Goal: Communication & Community: Answer question/provide support

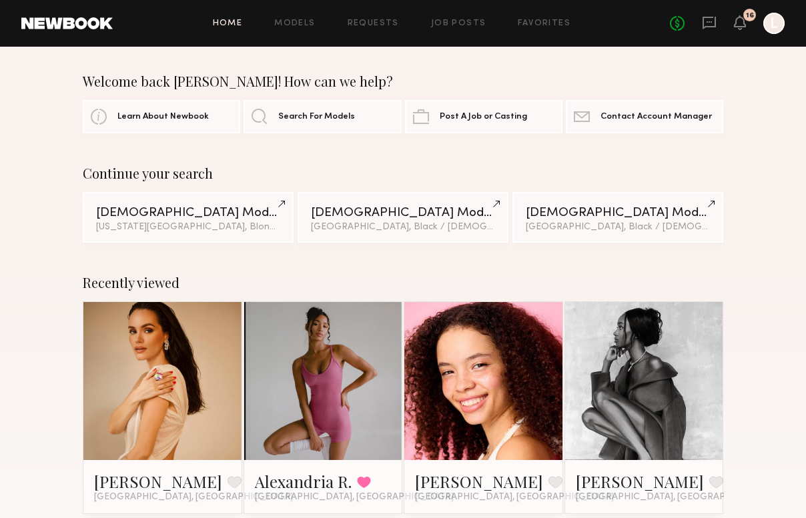
drag, startPoint x: 724, startPoint y: 29, endPoint x: 670, endPoint y: 42, distance: 56.1
click at [670, 42] on header "Home Models Requests Job Posts Favorites Sign Out No fees up to $5,000 16 L" at bounding box center [403, 23] width 806 height 47
click at [710, 27] on icon at bounding box center [708, 23] width 13 height 13
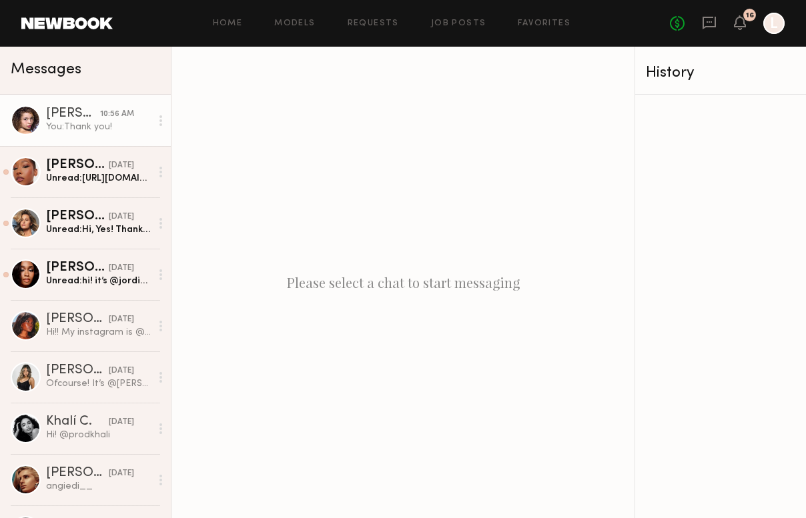
click at [77, 123] on div "You: Thank you!" at bounding box center [98, 127] width 105 height 13
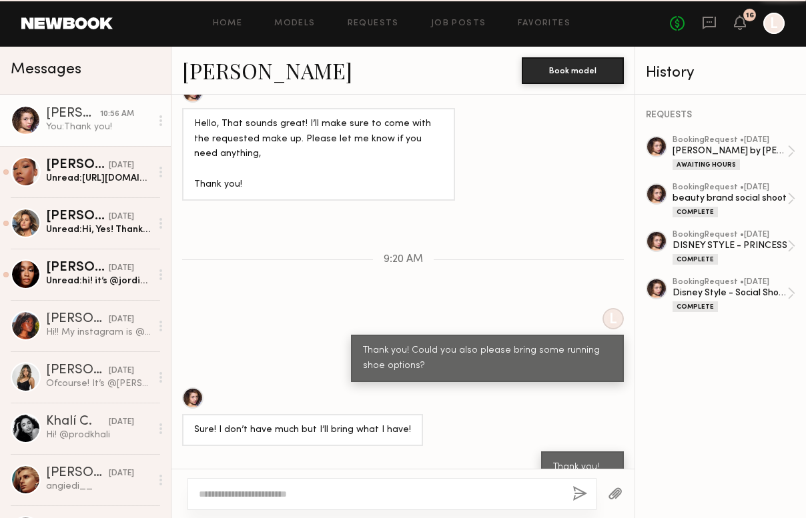
scroll to position [572, 0]
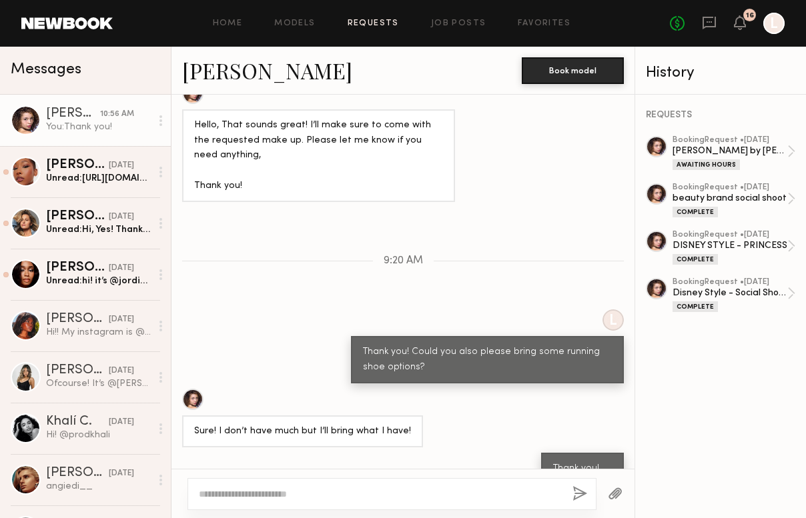
click at [362, 21] on link "Requests" at bounding box center [373, 23] width 51 height 9
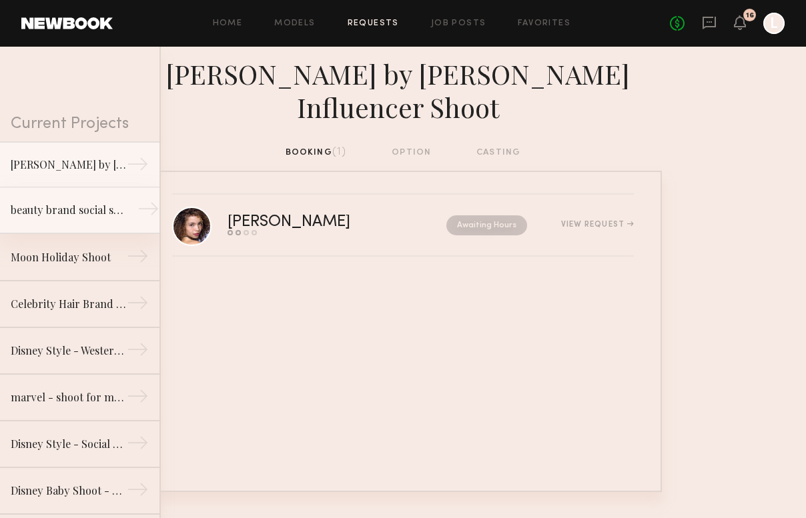
click at [65, 215] on div "beauty brand social shoot" at bounding box center [69, 210] width 116 height 16
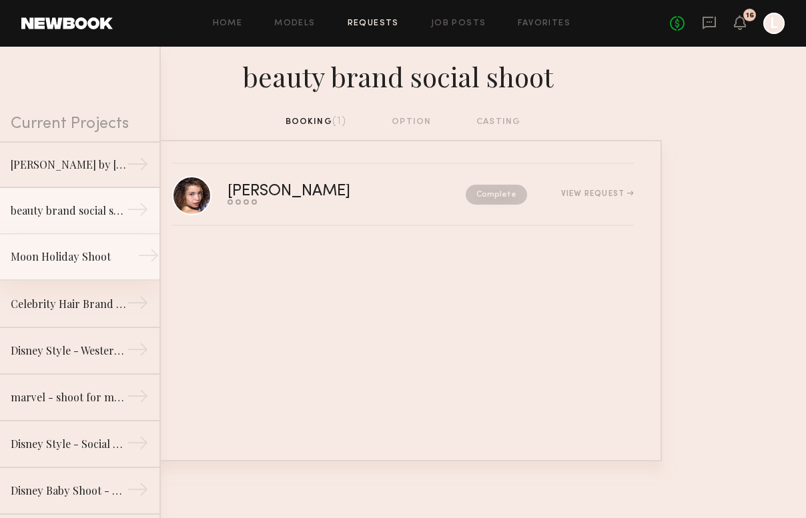
click at [91, 272] on link "Moon Holiday Shoot →" at bounding box center [79, 257] width 159 height 47
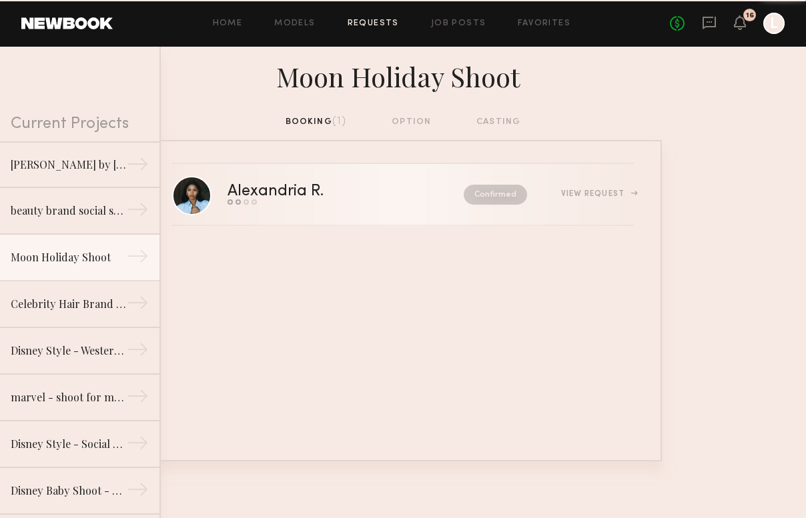
click at [307, 207] on link "Alexandria R. Send request Model response Review hours worked Pay model Confirm…" at bounding box center [403, 195] width 462 height 62
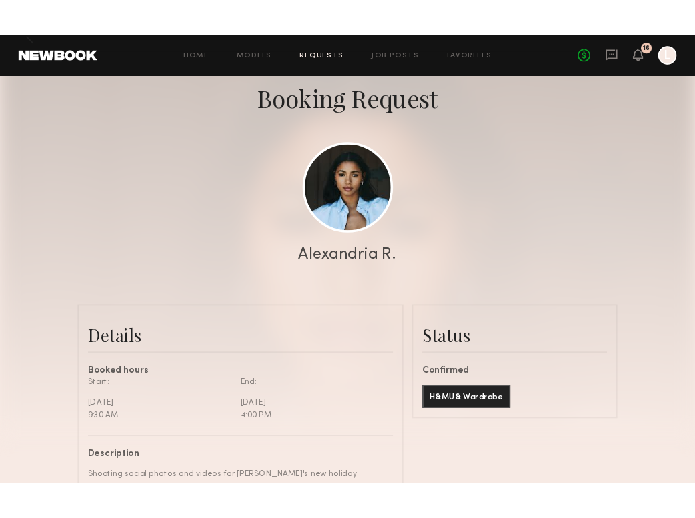
scroll to position [86, 0]
